Goal: Transaction & Acquisition: Obtain resource

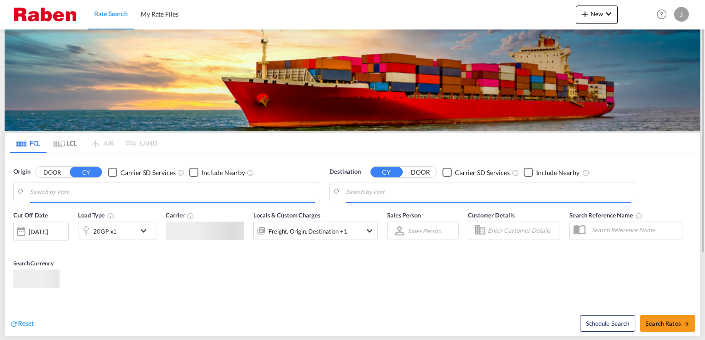
type input "[GEOGRAPHIC_DATA], [GEOGRAPHIC_DATA]"
type input "Pecem Pt / Sao Goncalo do Amarante, BRPEC"
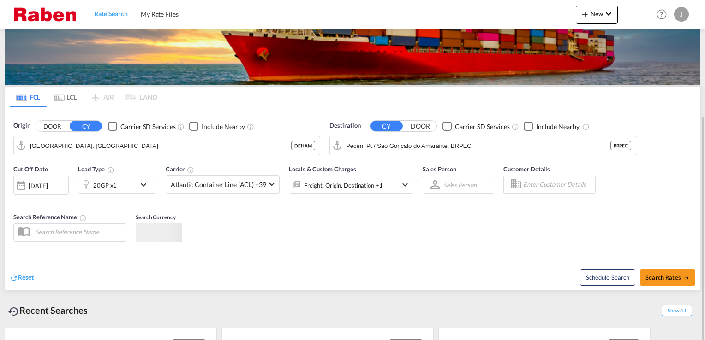
scroll to position [92, 0]
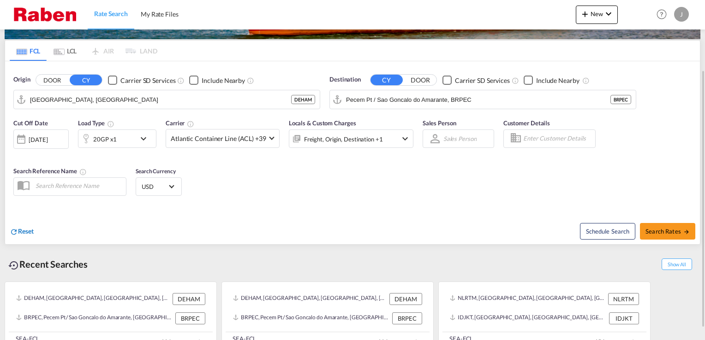
click at [27, 232] on span "Reset" at bounding box center [26, 231] width 16 height 8
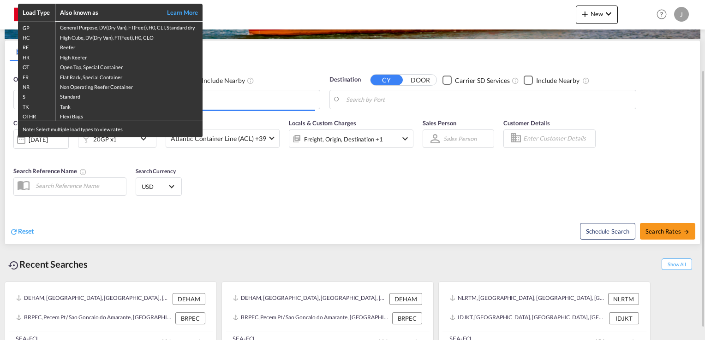
drag, startPoint x: 267, startPoint y: 101, endPoint x: 260, endPoint y: 101, distance: 6.5
click at [266, 101] on div "Load Type Also known as Learn More GP General Purpose, DV(Dry Van), FT(Feet), H…" at bounding box center [352, 170] width 705 height 340
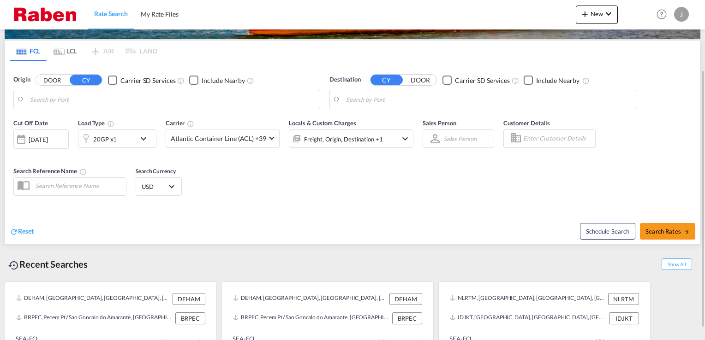
click at [44, 80] on button "DOOR" at bounding box center [52, 80] width 32 height 11
click at [97, 106] on input "Search by Door" at bounding box center [172, 100] width 285 height 14
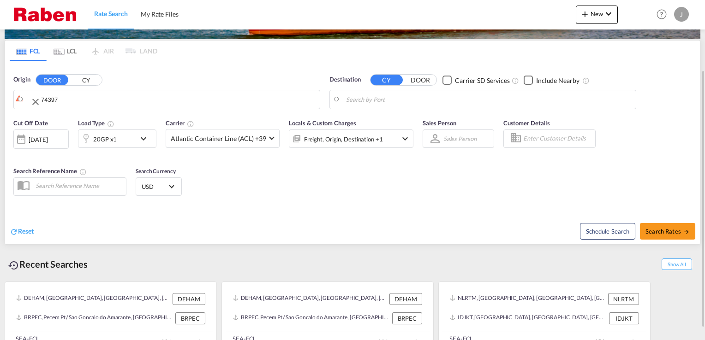
drag, startPoint x: 77, startPoint y: 95, endPoint x: 13, endPoint y: 96, distance: 63.2
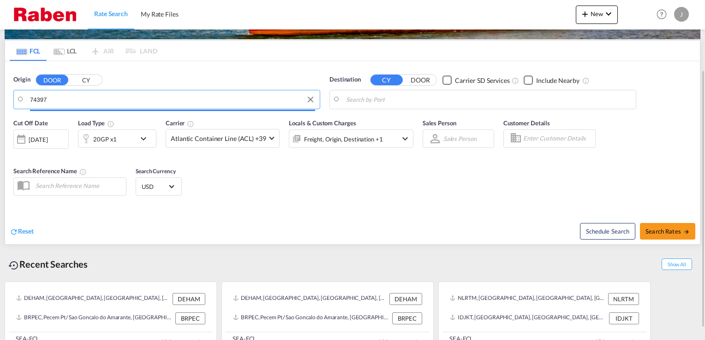
drag, startPoint x: 76, startPoint y: 95, endPoint x: 0, endPoint y: 95, distance: 75.6
click at [0, 95] on div "FCL LCL AIR LAND FCL LCL AIR LAND Origin DOOR [GEOGRAPHIC_DATA] 74397 Destinati…" at bounding box center [352, 147] width 705 height 420
type input "7"
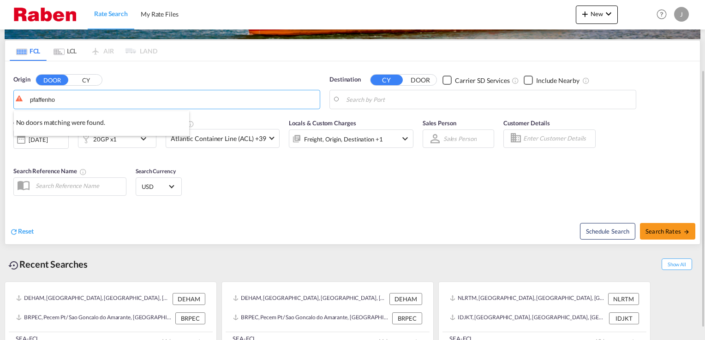
type input "pfaffenho"
drag, startPoint x: 66, startPoint y: 105, endPoint x: 30, endPoint y: 104, distance: 36.4
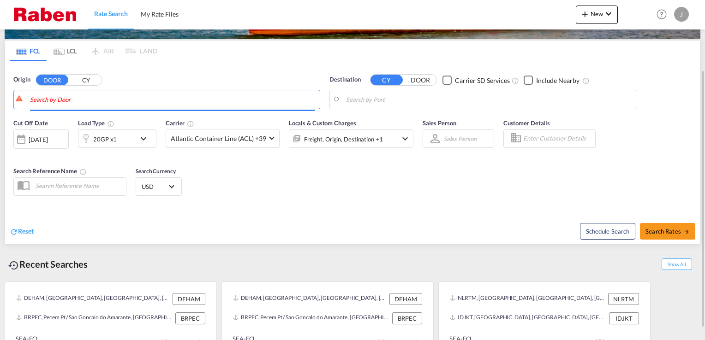
click at [83, 82] on button "CY" at bounding box center [86, 80] width 32 height 11
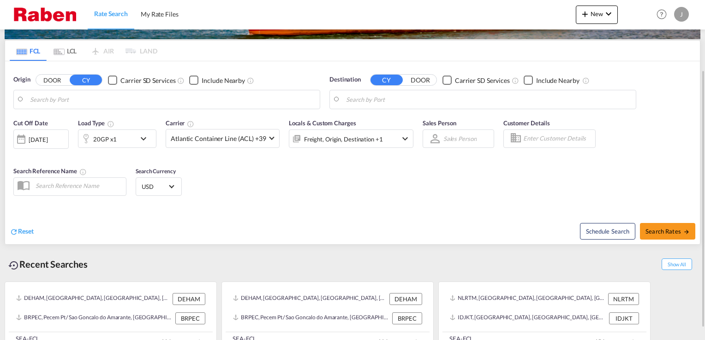
click at [96, 106] on body "Rate Search My Rate Files Rate Search My Rate Files New Rates Ratecard Rateshee…" at bounding box center [352, 170] width 705 height 340
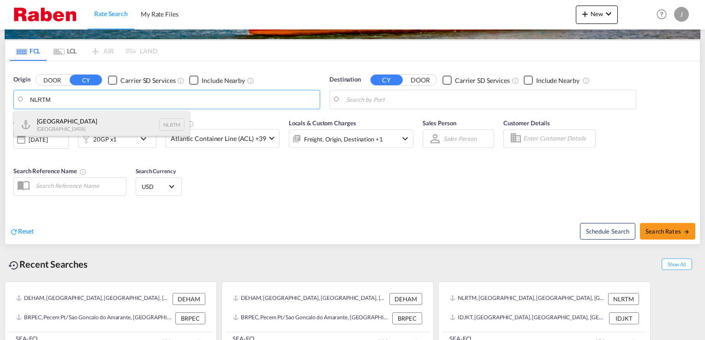
click at [77, 122] on div "[GEOGRAPHIC_DATA] [GEOGRAPHIC_DATA] NLRTM" at bounding box center [101, 125] width 175 height 28
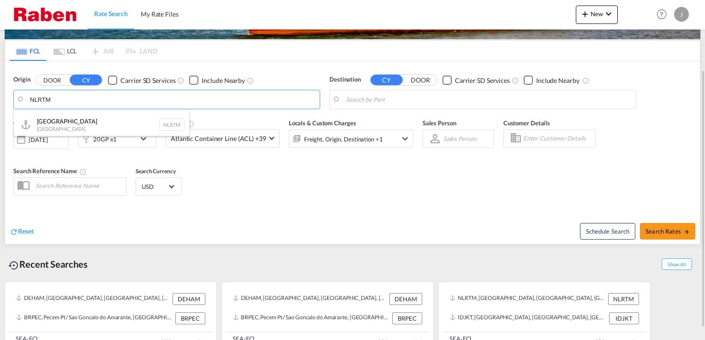
type input "[GEOGRAPHIC_DATA], NLRTM"
click at [426, 102] on body "Rate Search My Rate Files Rate Search My Rate Files New Rates Ratecard Rateshee…" at bounding box center [352, 170] width 705 height 340
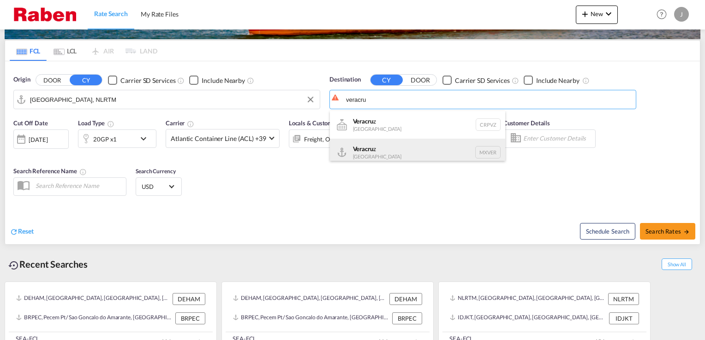
click at [393, 152] on div "Veracru z [GEOGRAPHIC_DATA] MXVER" at bounding box center [417, 153] width 175 height 28
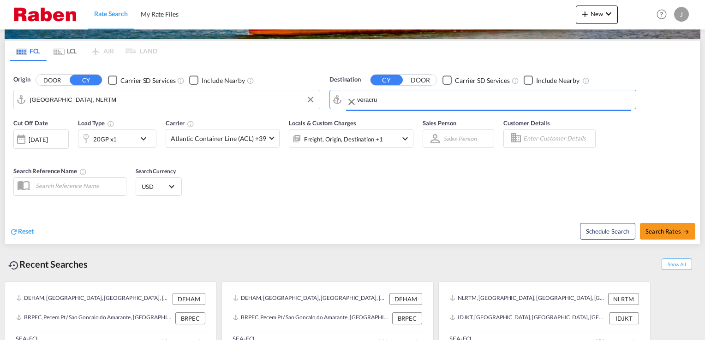
type input "[GEOGRAPHIC_DATA], MXVER"
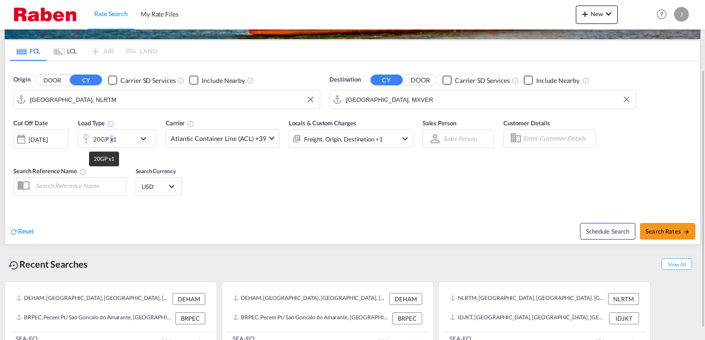
click at [111, 141] on div "20GP x1" at bounding box center [105, 139] width 24 height 13
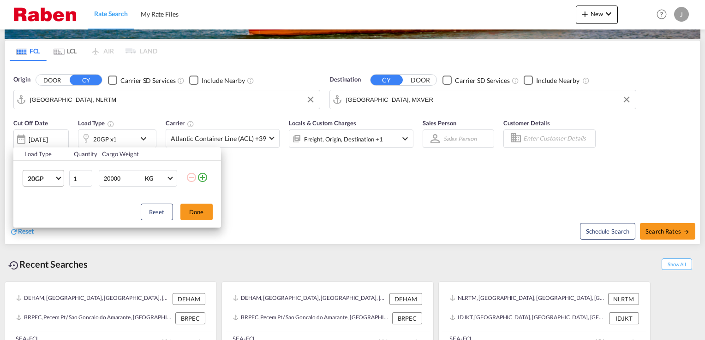
drag, startPoint x: 111, startPoint y: 141, endPoint x: 59, endPoint y: 185, distance: 68.1
click at [59, 185] on md-select-value "20GP" at bounding box center [45, 179] width 37 height 16
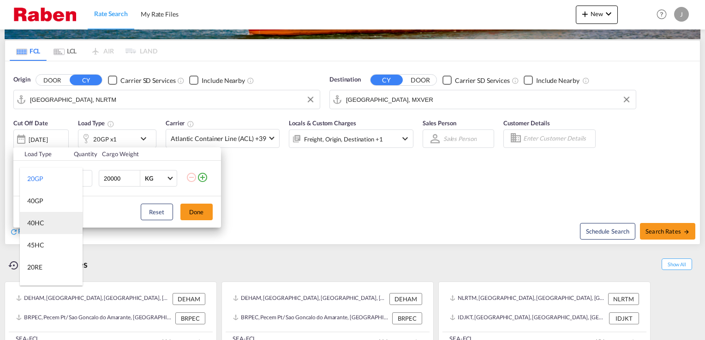
click at [49, 222] on md-option "40HC" at bounding box center [51, 223] width 63 height 22
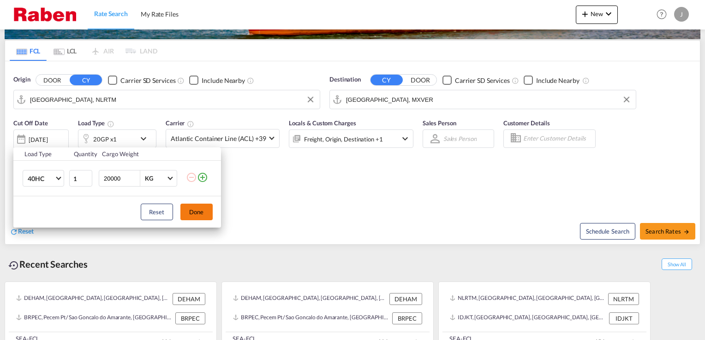
click at [200, 214] on button "Done" at bounding box center [196, 212] width 32 height 17
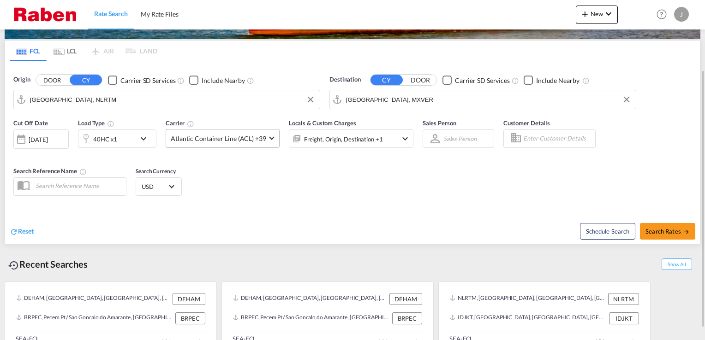
click at [262, 137] on span "Atlantic Container Line (ACL) +39" at bounding box center [218, 138] width 95 height 9
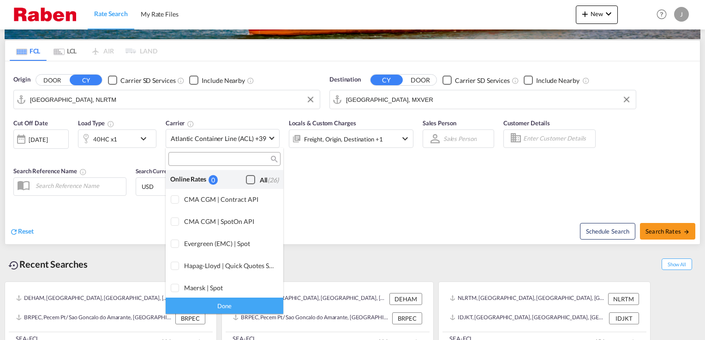
scroll to position [563, 0]
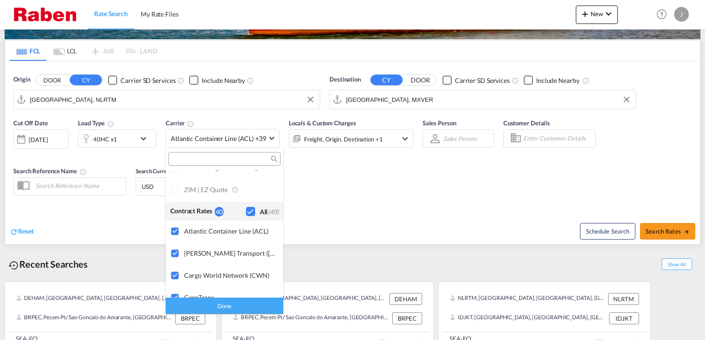
click at [246, 212] on div "Checkbox No Ink" at bounding box center [250, 211] width 9 height 9
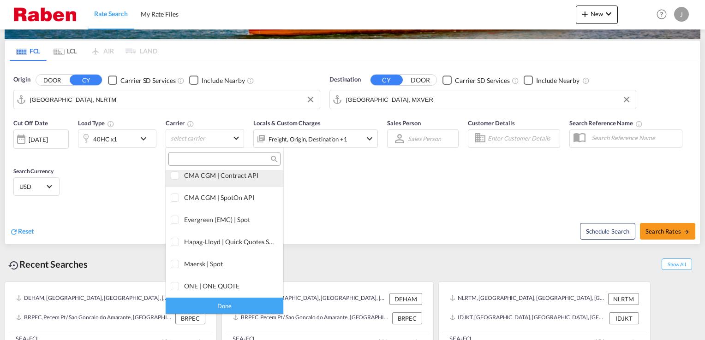
scroll to position [0, 0]
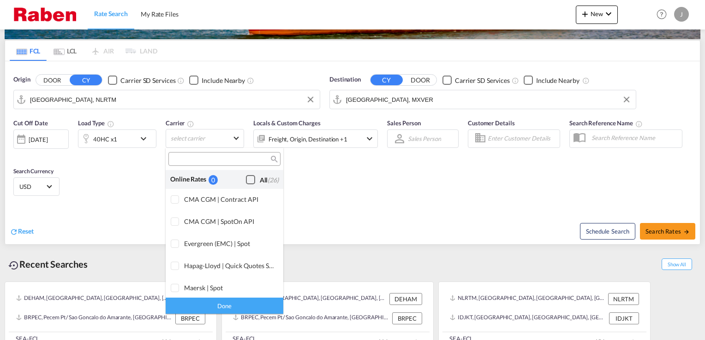
click at [246, 180] on div "Checkbox No Ink" at bounding box center [250, 179] width 9 height 9
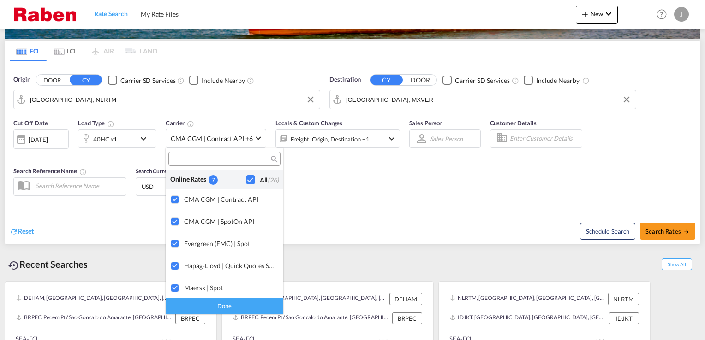
click at [684, 234] on md-backdrop at bounding box center [352, 170] width 705 height 340
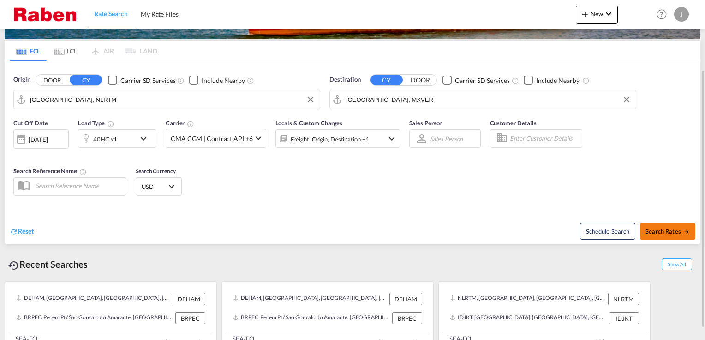
click at [674, 228] on span "Search Rates" at bounding box center [667, 231] width 44 height 7
type input "NLRTM to MXVER / [DATE]"
